Goal: Task Accomplishment & Management: Use online tool/utility

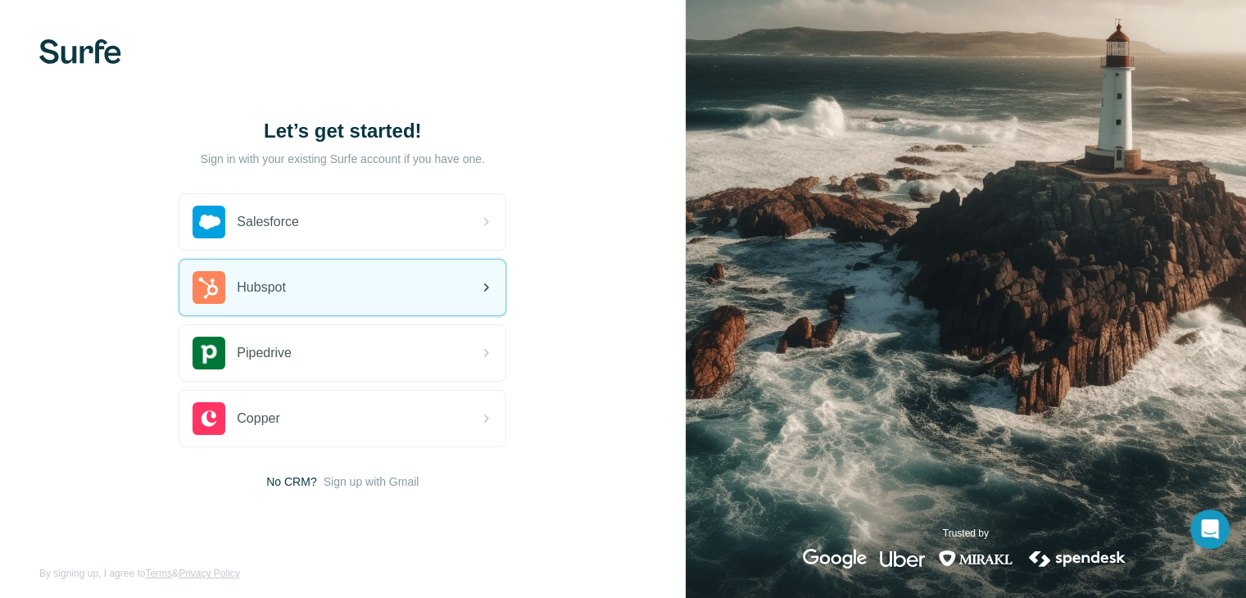
click at [278, 283] on span "Hubspot" at bounding box center [261, 288] width 49 height 20
